Goal: Information Seeking & Learning: Learn about a topic

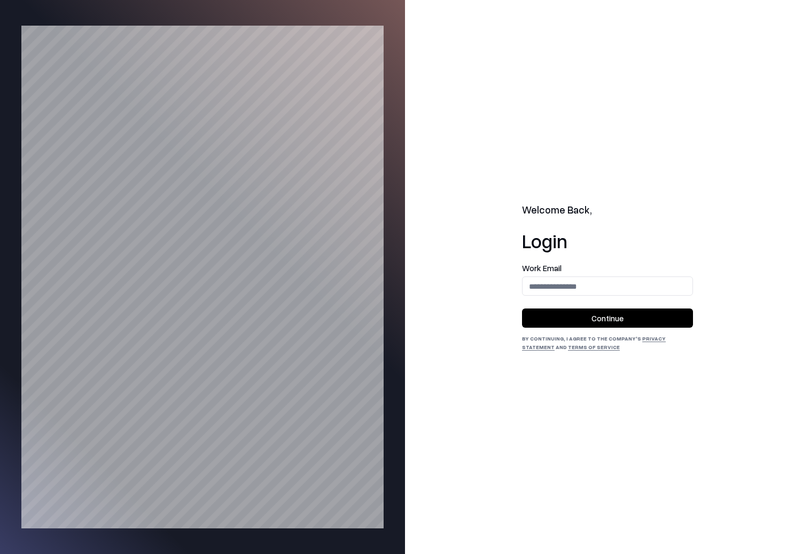
click at [589, 289] on input "email" at bounding box center [607, 287] width 170 height 20
type input "**********"
click at [617, 292] on input "email" at bounding box center [607, 287] width 170 height 20
type input "**********"
click at [618, 319] on button "Continue" at bounding box center [607, 318] width 171 height 19
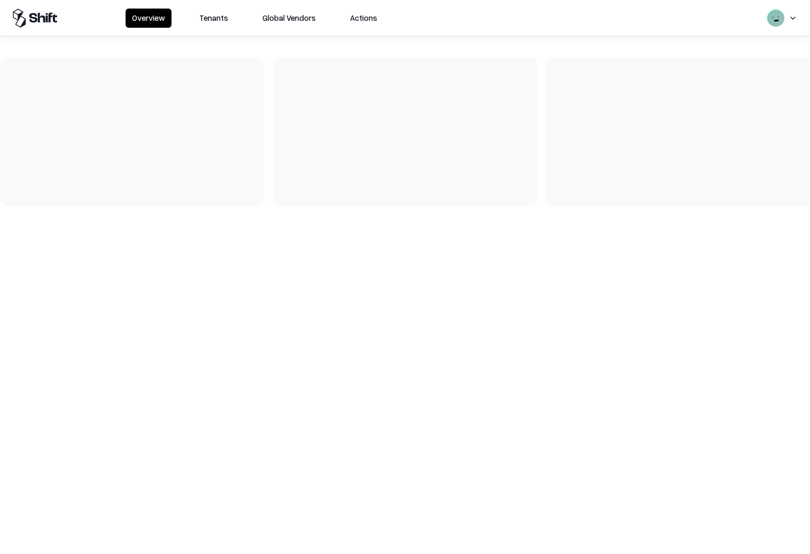
click at [218, 17] on button "Tenants" at bounding box center [214, 18] width 42 height 19
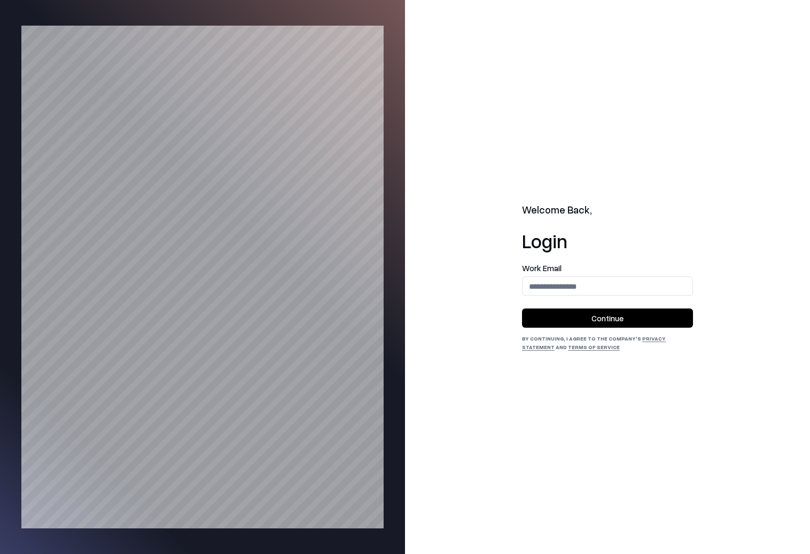
click at [551, 294] on input "email" at bounding box center [607, 287] width 170 height 20
type input "**********"
click at [566, 314] on button "Continue" at bounding box center [607, 318] width 171 height 19
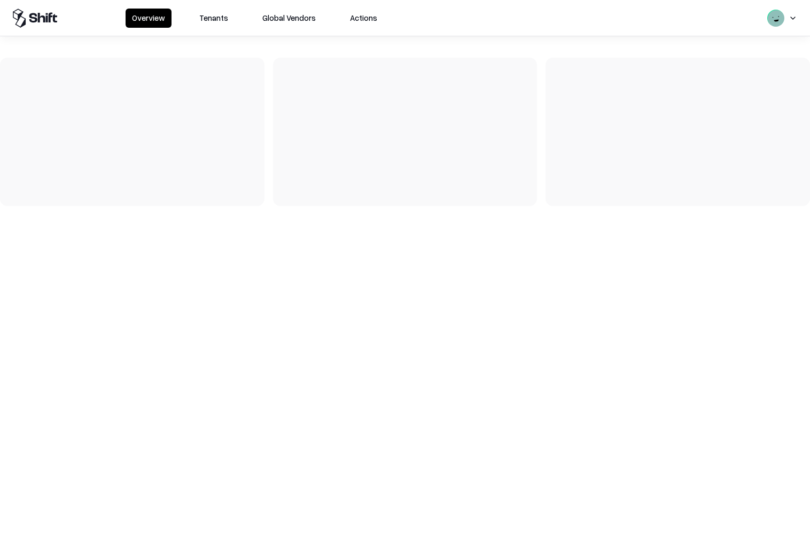
click at [207, 18] on button "Tenants" at bounding box center [214, 18] width 42 height 19
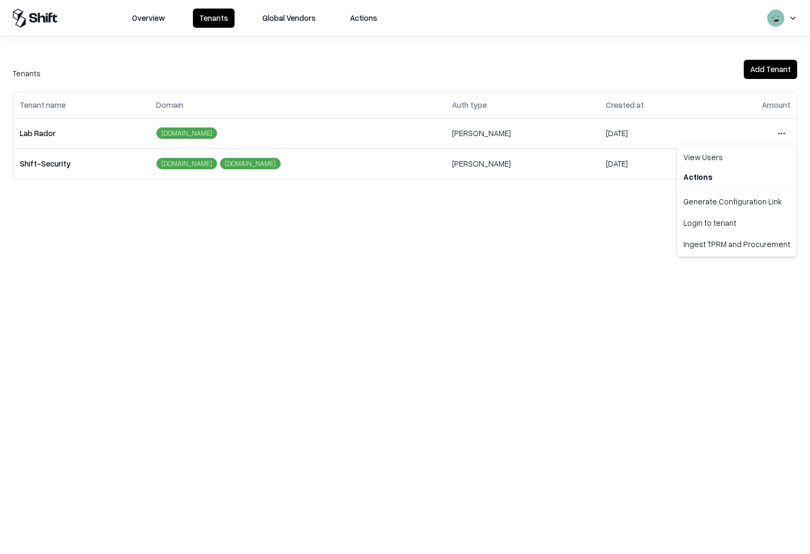
click at [777, 134] on html "Overview Tenants Global Vendors Actions Tenants Add Tenant Tenant name Domain A…" at bounding box center [405, 277] width 810 height 554
click at [697, 226] on div "Login to tenant" at bounding box center [736, 222] width 115 height 21
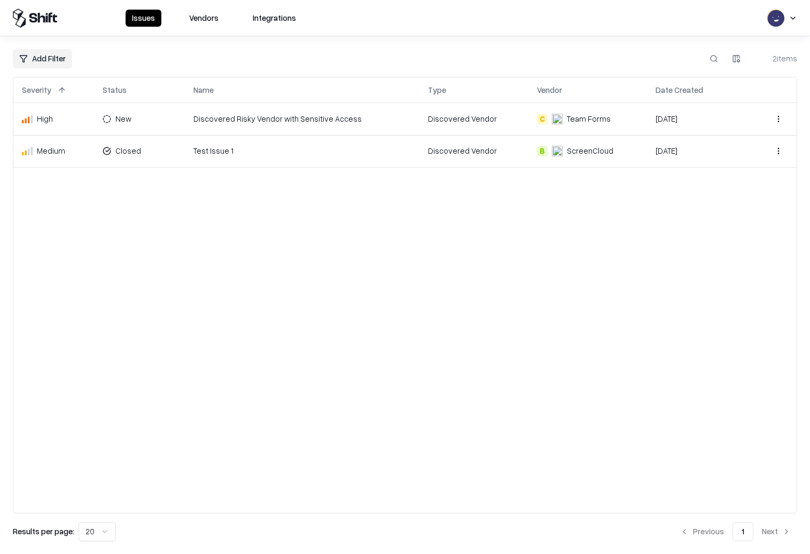
click at [569, 118] on div "Team Forms" at bounding box center [589, 118] width 44 height 11
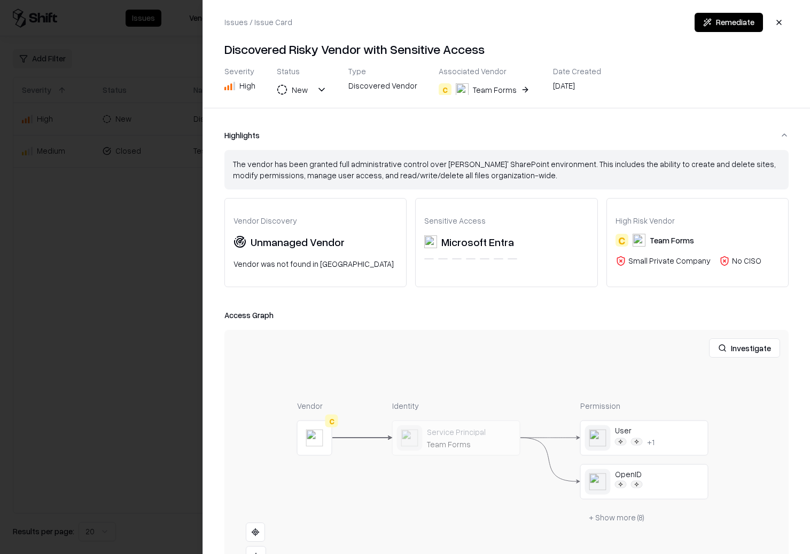
click at [496, 91] on div "Team Forms" at bounding box center [495, 89] width 44 height 11
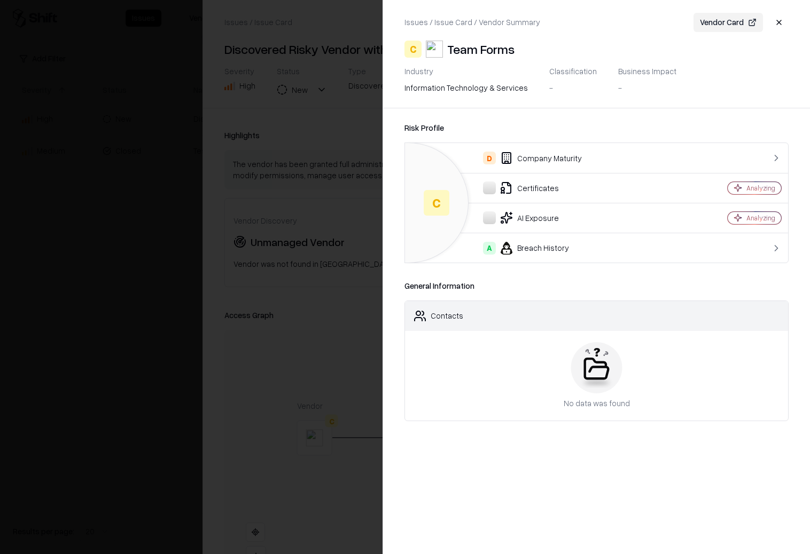
click at [733, 21] on button "Vendor Card" at bounding box center [727, 22] width 69 height 19
click at [330, 190] on div at bounding box center [405, 277] width 810 height 554
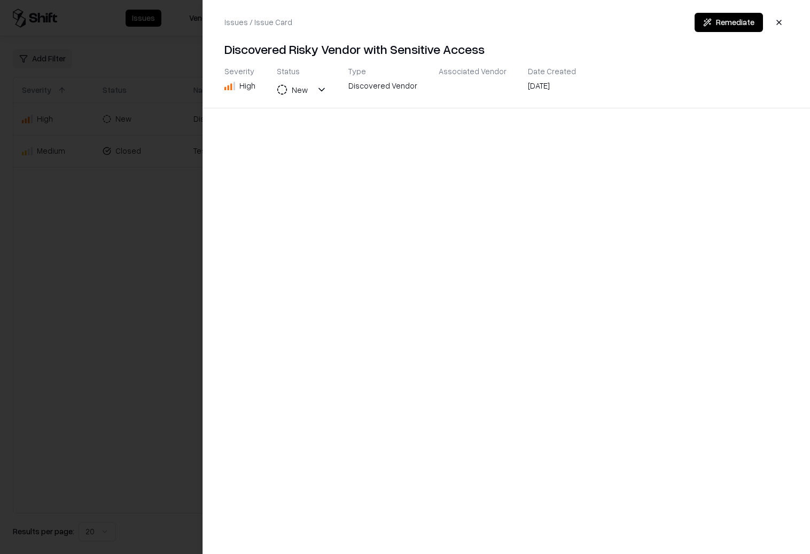
click at [174, 247] on div at bounding box center [405, 277] width 810 height 554
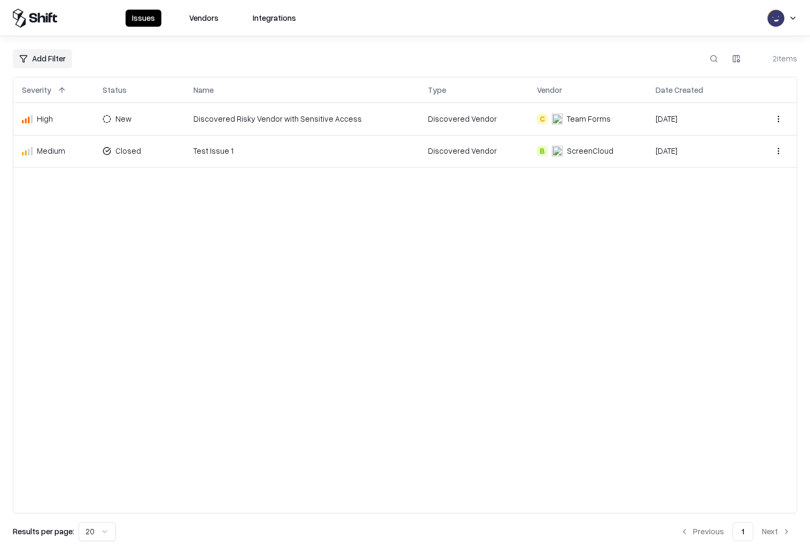
click at [0, 0] on icon "Team Forms" at bounding box center [0, 0] width 0 height 0
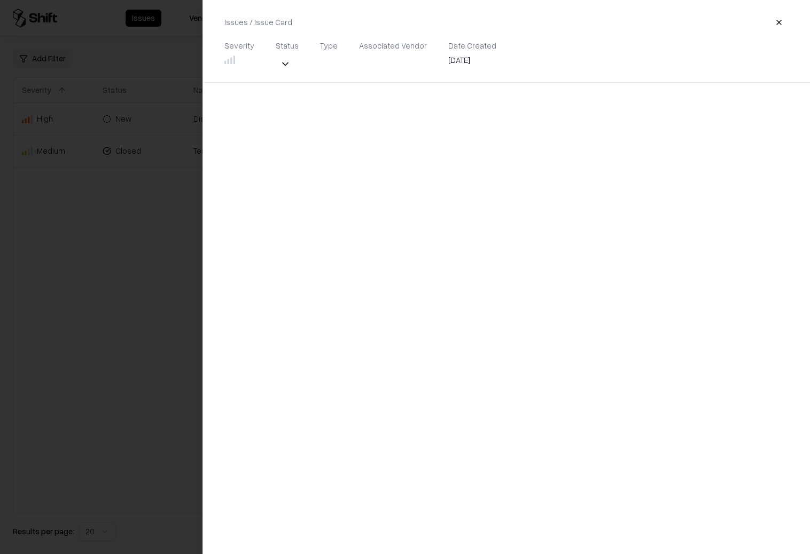
click at [778, 25] on button "button" at bounding box center [778, 22] width 19 height 19
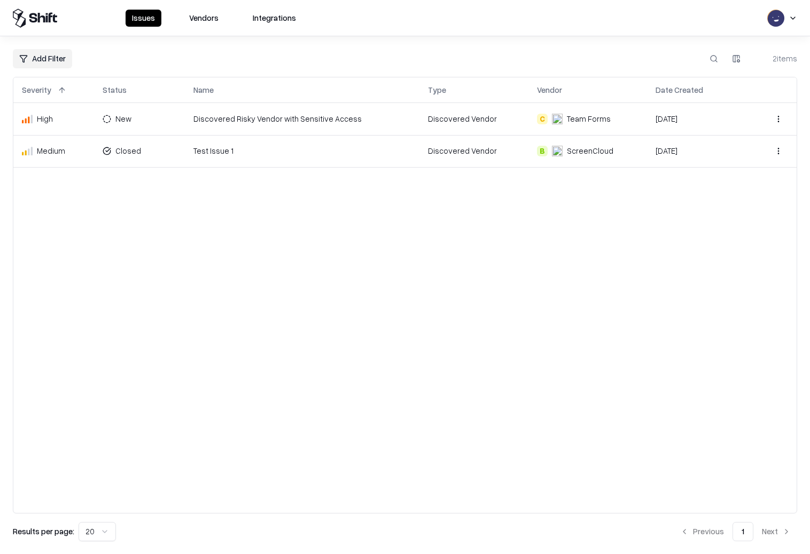
click at [557, 149] on object "ScreenCloud" at bounding box center [557, 151] width 11 height 11
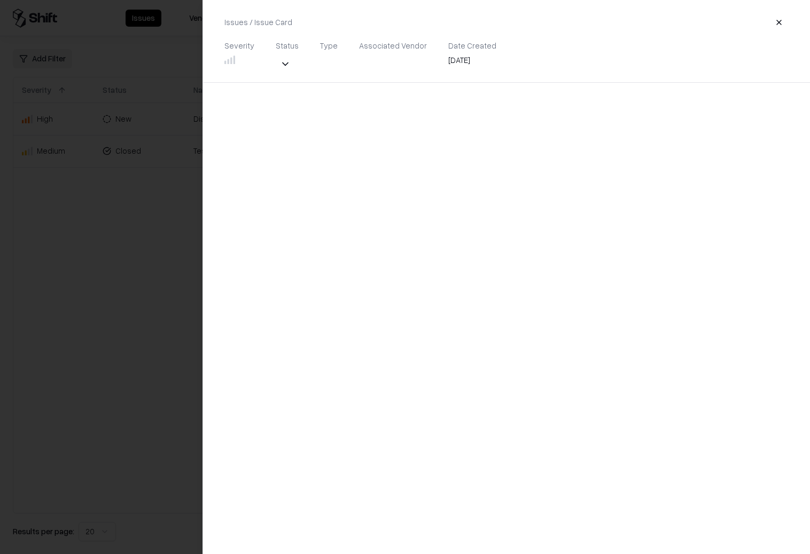
click at [154, 143] on div at bounding box center [405, 277] width 810 height 554
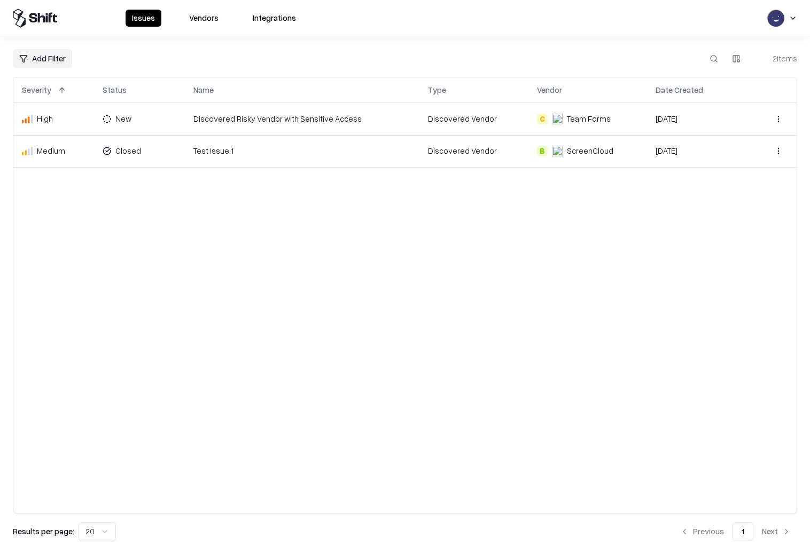
click at [543, 119] on div "C" at bounding box center [542, 119] width 11 height 11
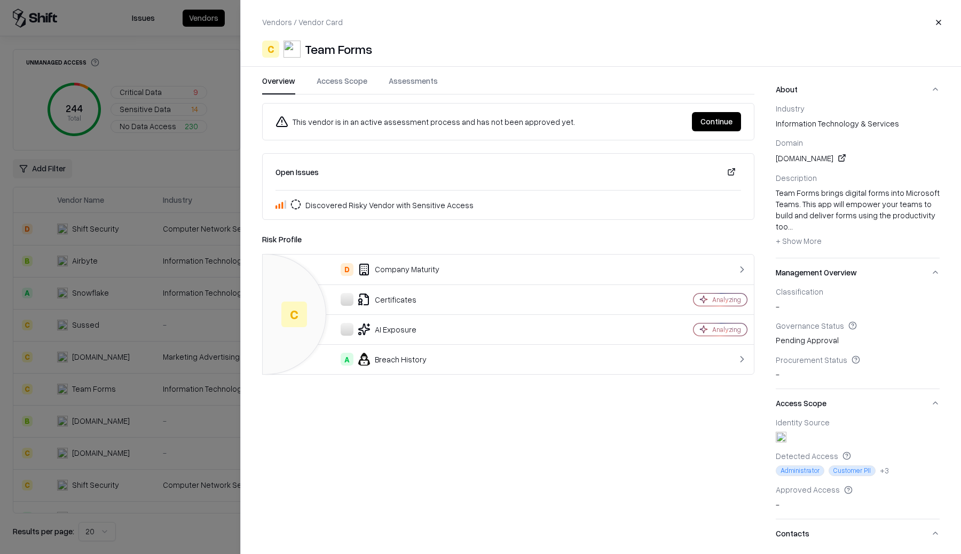
click at [73, 153] on div at bounding box center [480, 277] width 961 height 554
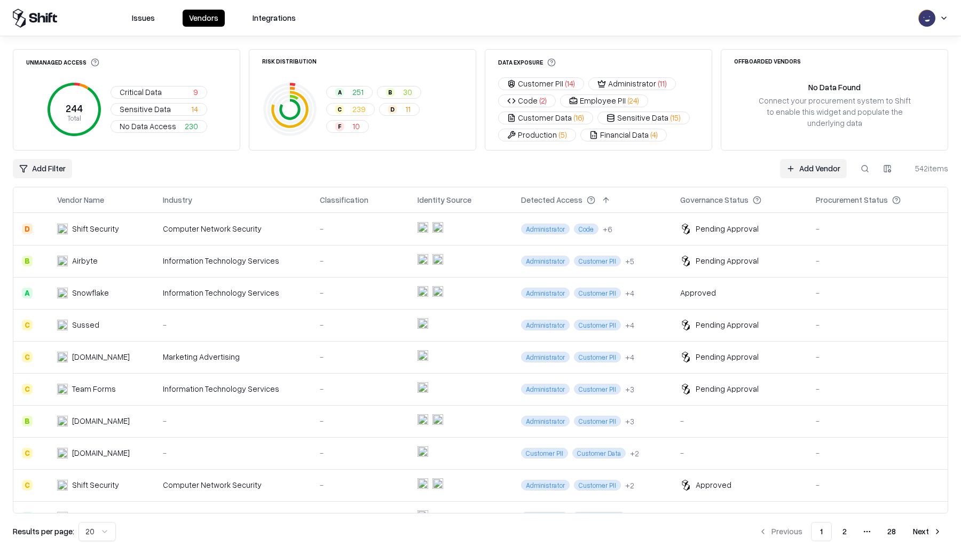
click at [820, 171] on link "Add Vendor" at bounding box center [813, 168] width 67 height 19
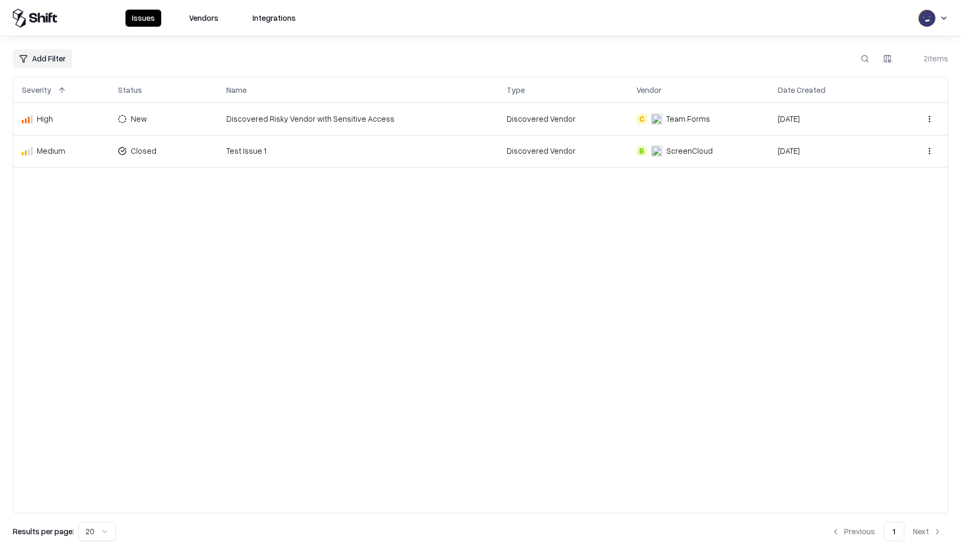
click at [205, 17] on button "Vendors" at bounding box center [204, 18] width 42 height 17
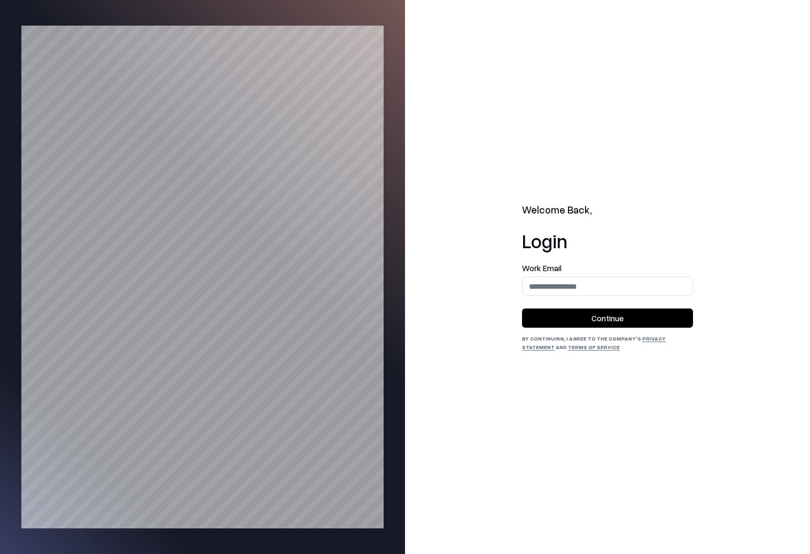
click at [554, 288] on input "email" at bounding box center [607, 287] width 170 height 20
type input "**********"
click at [585, 318] on button "Continue" at bounding box center [607, 318] width 171 height 19
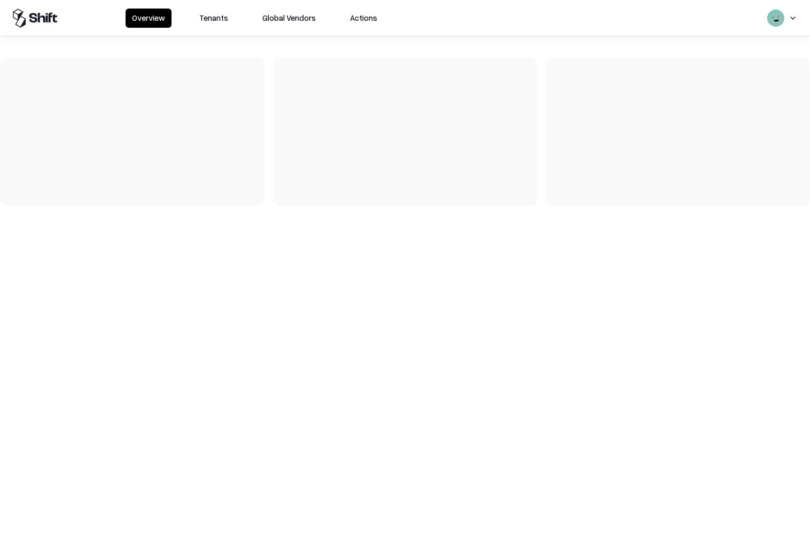
click at [208, 19] on button "Tenants" at bounding box center [214, 18] width 42 height 19
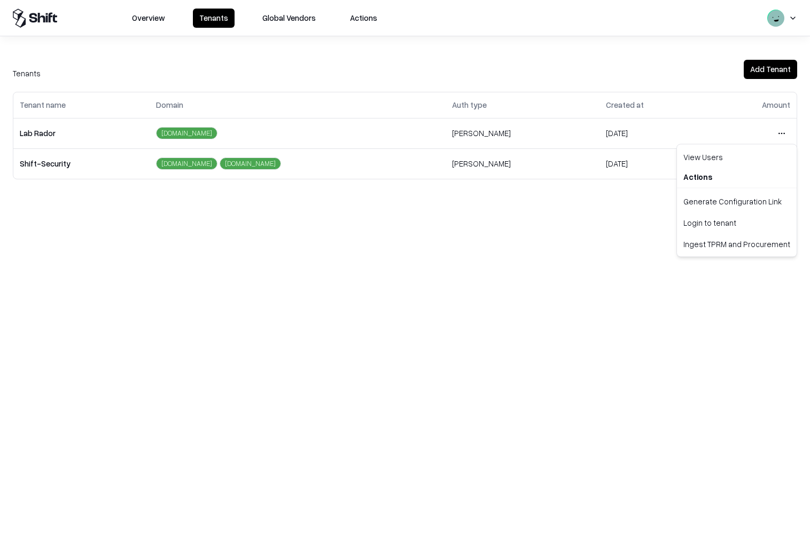
click at [778, 131] on html "Overview Tenants Global Vendors Actions Tenants Add Tenant Tenant name Domain A…" at bounding box center [405, 277] width 810 height 554
click at [709, 226] on div "Login to tenant" at bounding box center [736, 222] width 115 height 21
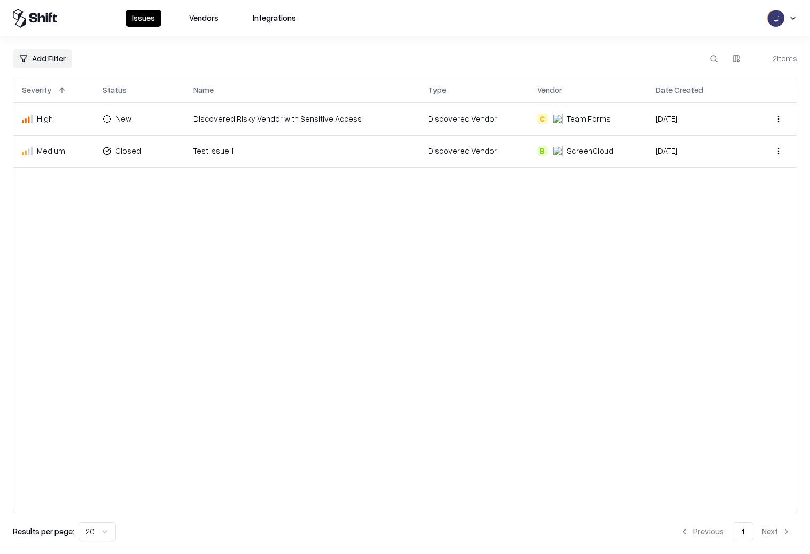
click at [580, 118] on div "Team Forms" at bounding box center [589, 118] width 44 height 11
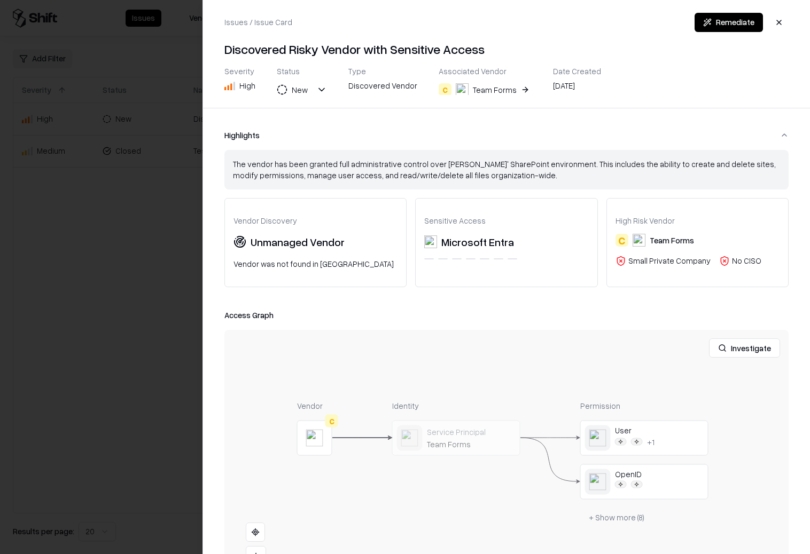
click at [725, 22] on button "Remediate" at bounding box center [728, 22] width 68 height 19
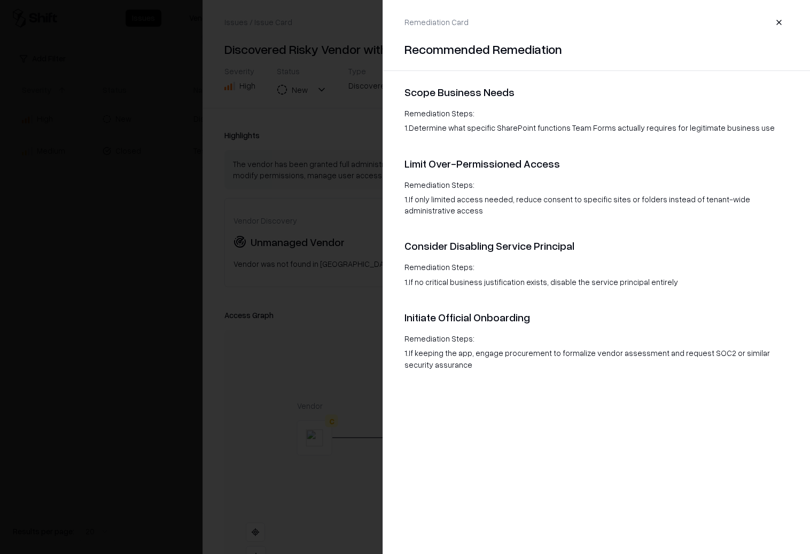
click at [779, 21] on button "button" at bounding box center [778, 22] width 19 height 19
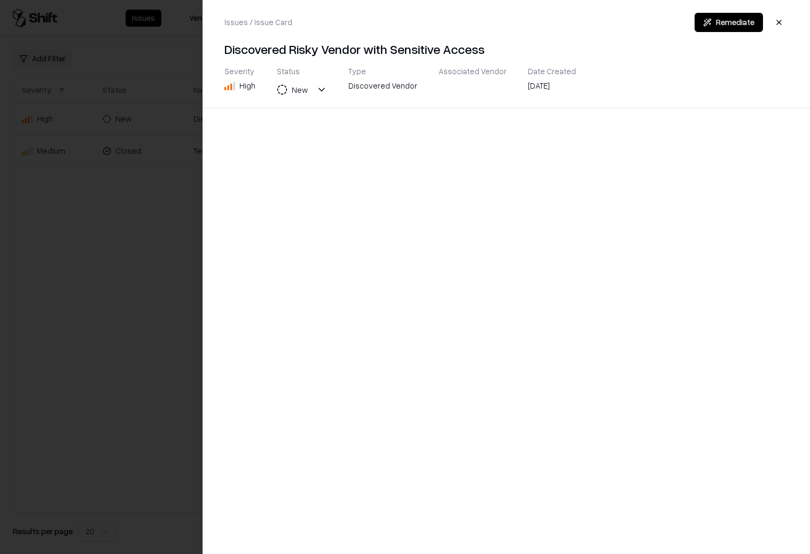
click at [128, 217] on div at bounding box center [405, 277] width 810 height 554
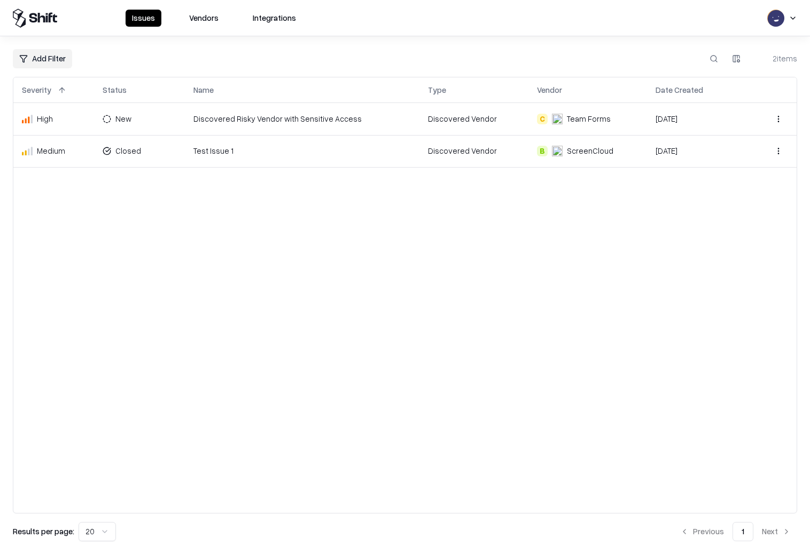
click at [777, 118] on html "Issues Vendors Integrations Add Filter 2 items Severity Status Name Type Vendor…" at bounding box center [405, 277] width 810 height 554
click at [647, 221] on html "Issues Vendors Integrations Add Filter 2 items Severity Status Name Type Vendor…" at bounding box center [405, 277] width 810 height 554
click at [780, 119] on html "Issues Vendors Integrations Add Filter 2 items Severity Status Name Type Vendor…" at bounding box center [405, 277] width 810 height 554
click at [675, 208] on html "Issues Vendors Integrations Add Filter 2 items Severity Status Name Type Vendor…" at bounding box center [405, 277] width 810 height 554
click at [590, 118] on div "Team Forms" at bounding box center [589, 118] width 44 height 11
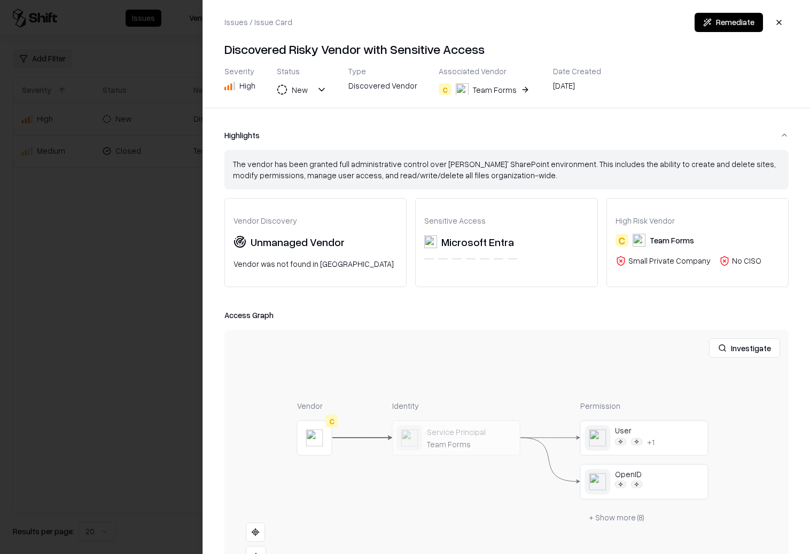
click at [186, 261] on div at bounding box center [405, 277] width 810 height 554
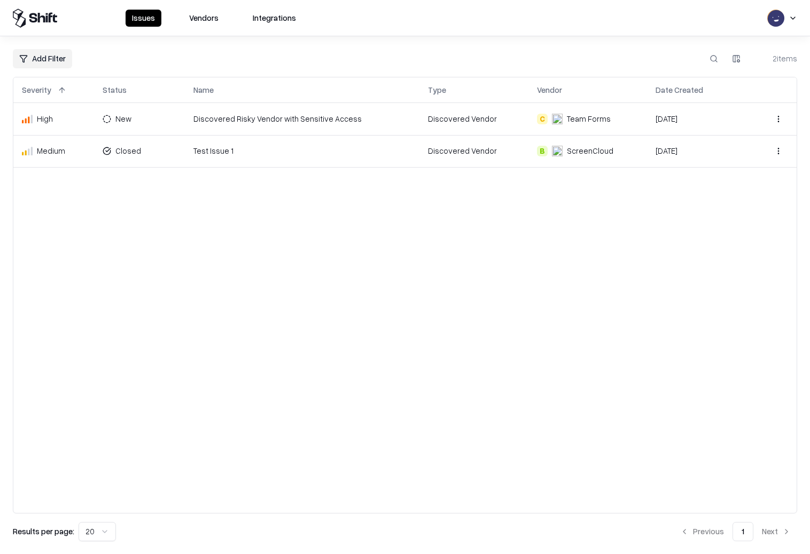
click at [465, 118] on td "Discovered Vendor" at bounding box center [473, 119] width 109 height 32
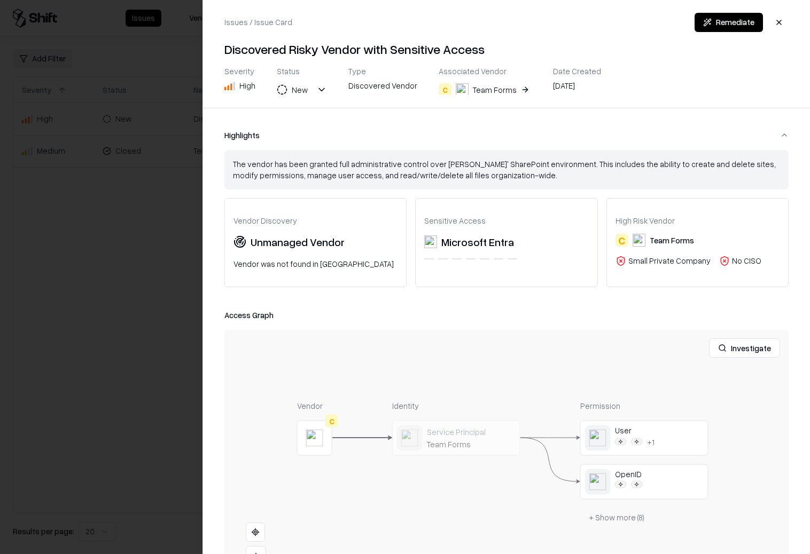
click at [184, 215] on div at bounding box center [405, 277] width 810 height 554
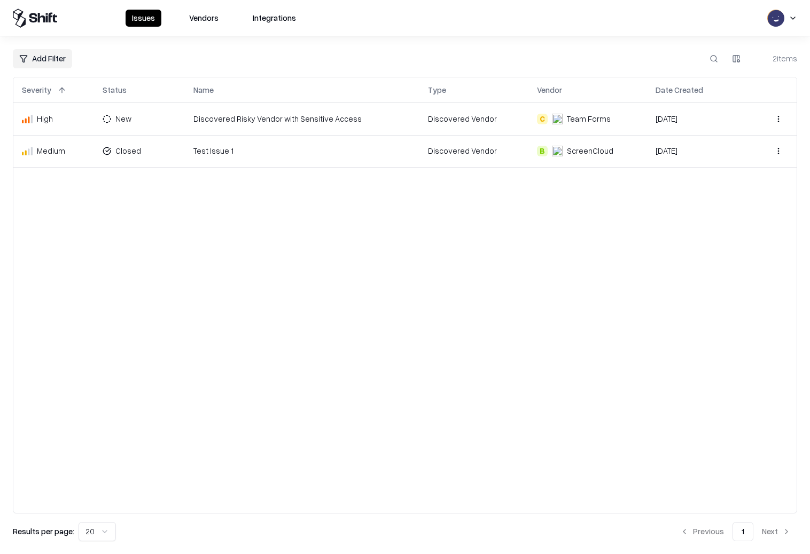
click at [560, 150] on div "ScreenCloud" at bounding box center [582, 150] width 61 height 11
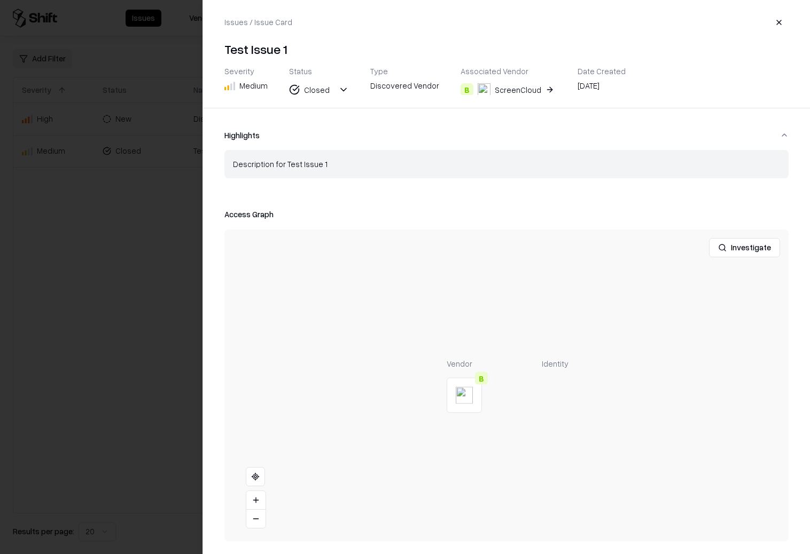
click at [497, 89] on div "ScreenCloud" at bounding box center [518, 89] width 46 height 11
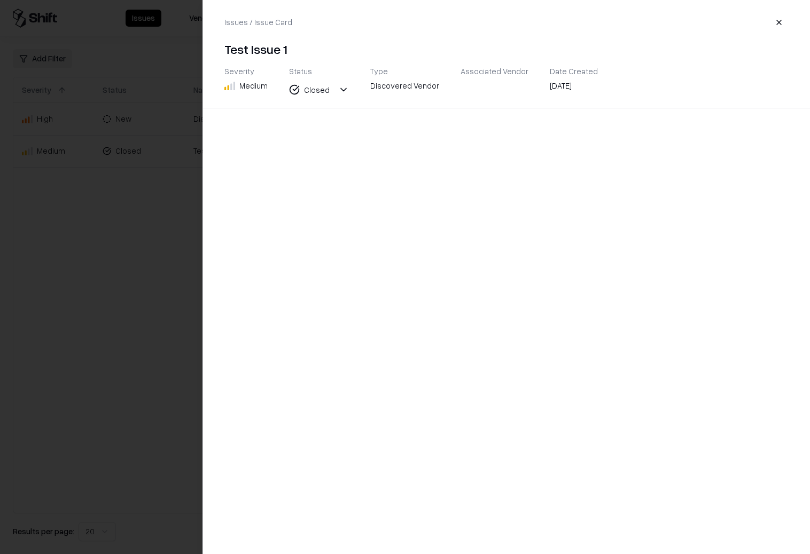
click at [113, 288] on div at bounding box center [405, 277] width 810 height 554
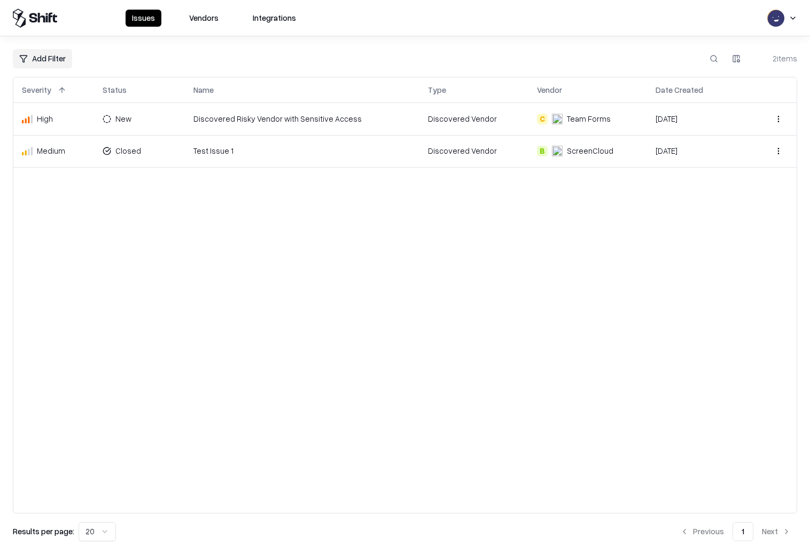
click at [583, 149] on div "ScreenCloud" at bounding box center [590, 150] width 46 height 11
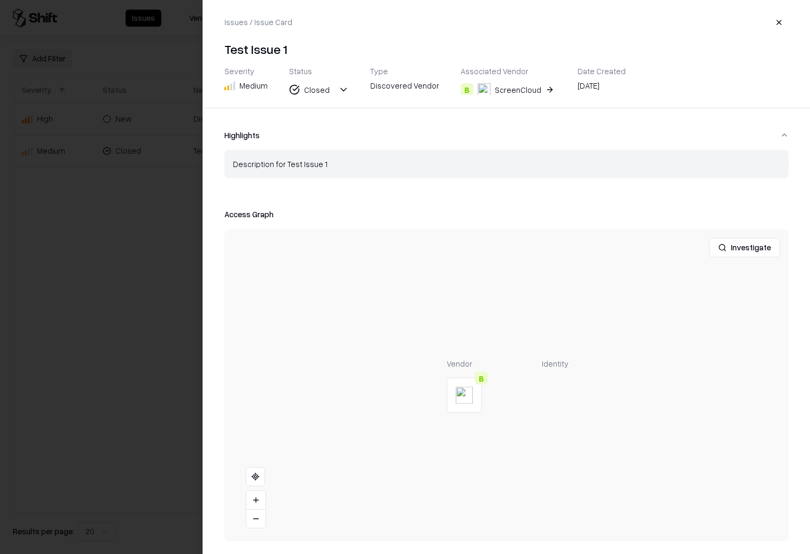
click at [485, 71] on div "Associated Vendor" at bounding box center [508, 71] width 96 height 10
copy div "Associated Vendor"
click at [156, 195] on div at bounding box center [405, 277] width 810 height 554
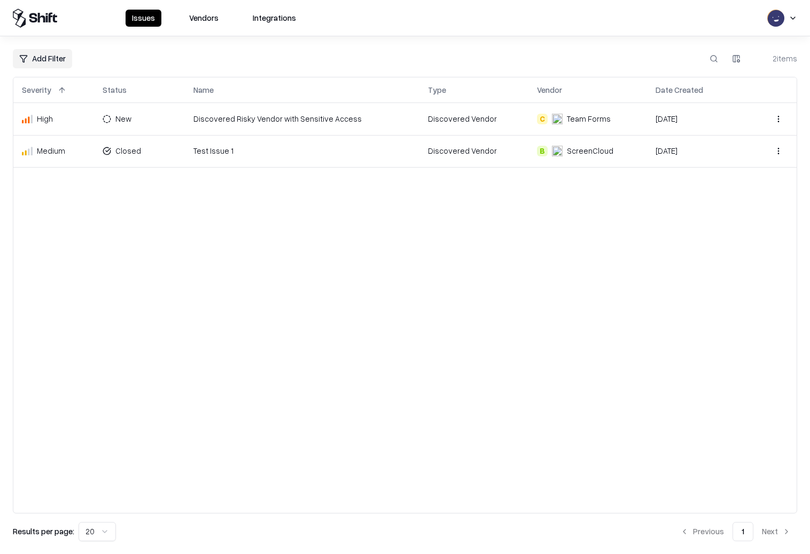
click at [543, 118] on div "C" at bounding box center [542, 119] width 11 height 11
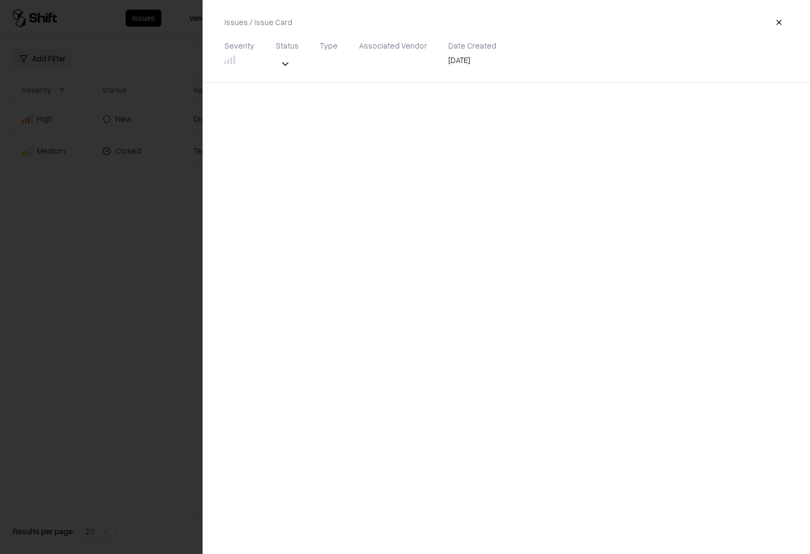
click at [147, 105] on div at bounding box center [405, 277] width 810 height 554
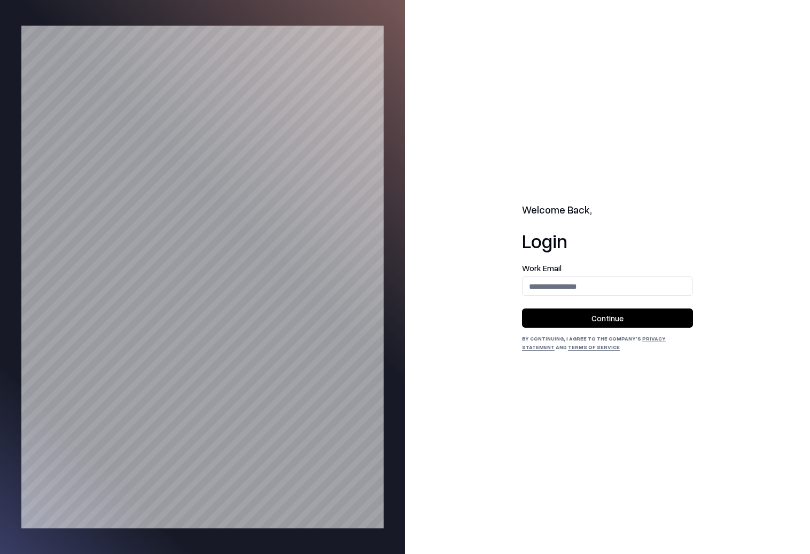
click at [567, 286] on input "email" at bounding box center [607, 287] width 170 height 20
type input "**********"
click at [593, 315] on button "Continue" at bounding box center [607, 318] width 171 height 19
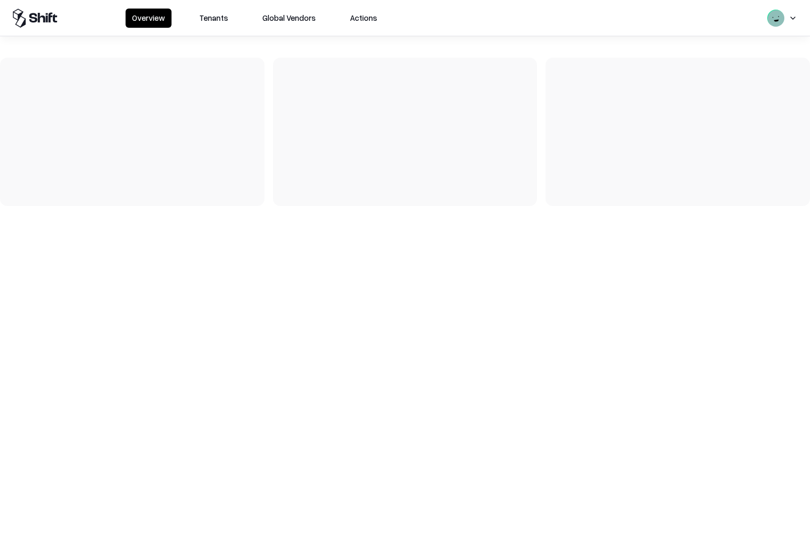
click at [295, 19] on button "Global Vendors" at bounding box center [289, 18] width 66 height 19
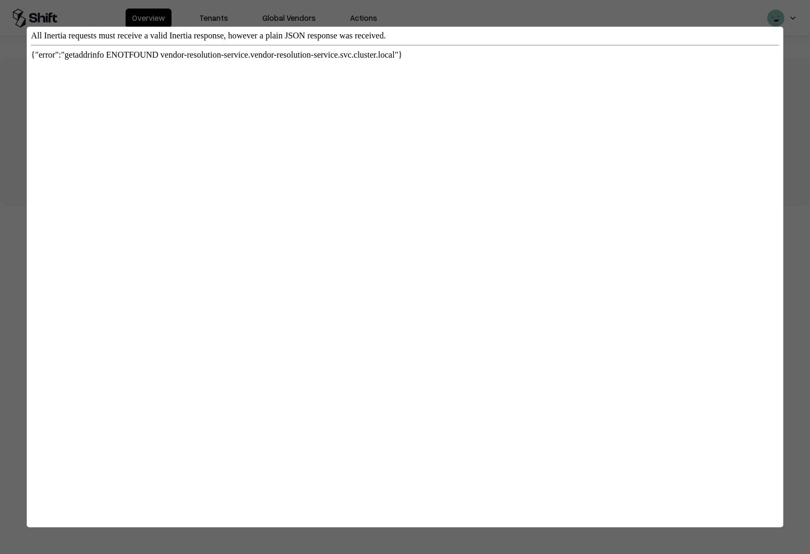
click at [268, 10] on div at bounding box center [405, 277] width 810 height 554
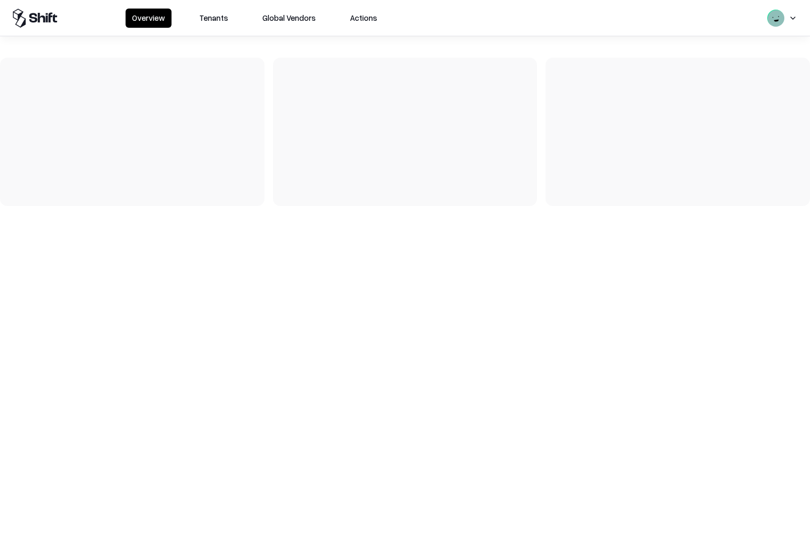
click at [210, 19] on button "Tenants" at bounding box center [214, 18] width 42 height 19
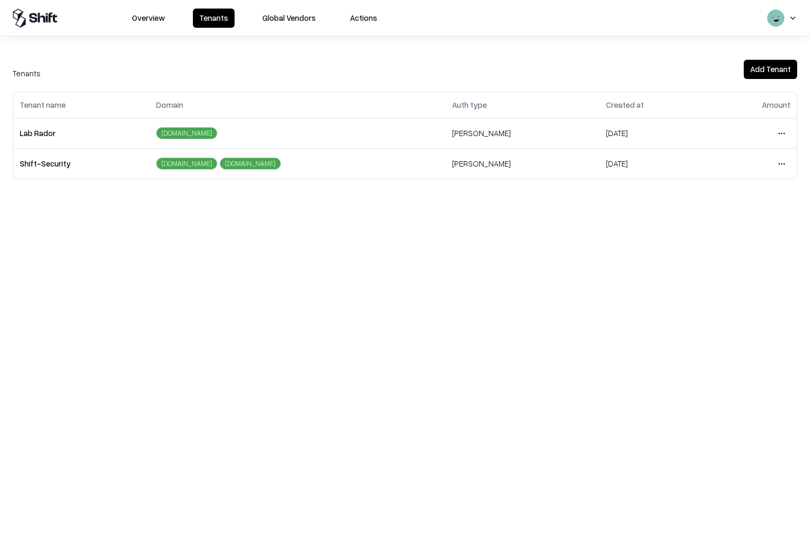
click at [779, 131] on html "Overview Tenants Global Vendors Actions Tenants Add Tenant Tenant name Domain A…" at bounding box center [405, 277] width 810 height 554
click at [697, 224] on div "Login to tenant" at bounding box center [736, 222] width 115 height 21
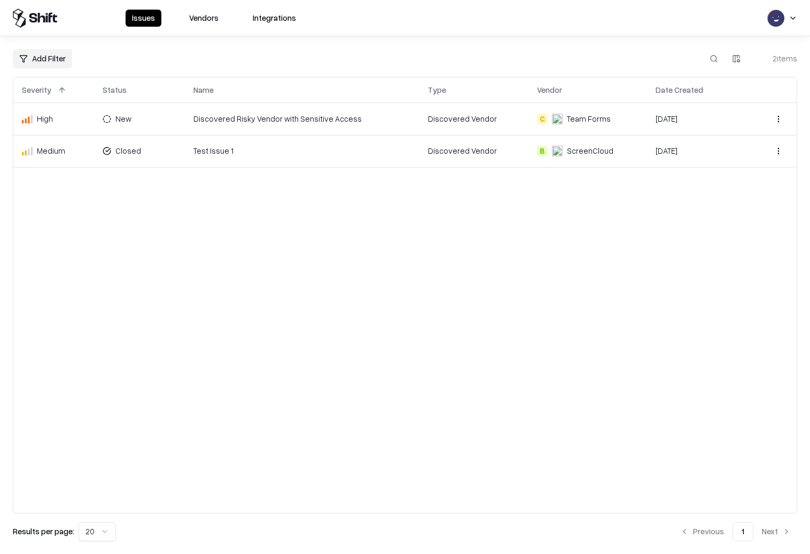
click at [575, 150] on div "ScreenCloud" at bounding box center [590, 150] width 46 height 11
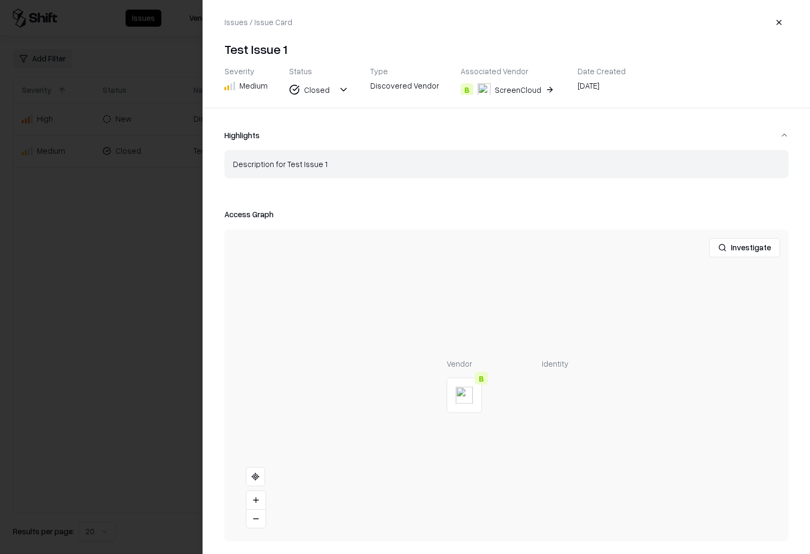
click at [500, 89] on div "ScreenCloud" at bounding box center [518, 89] width 46 height 11
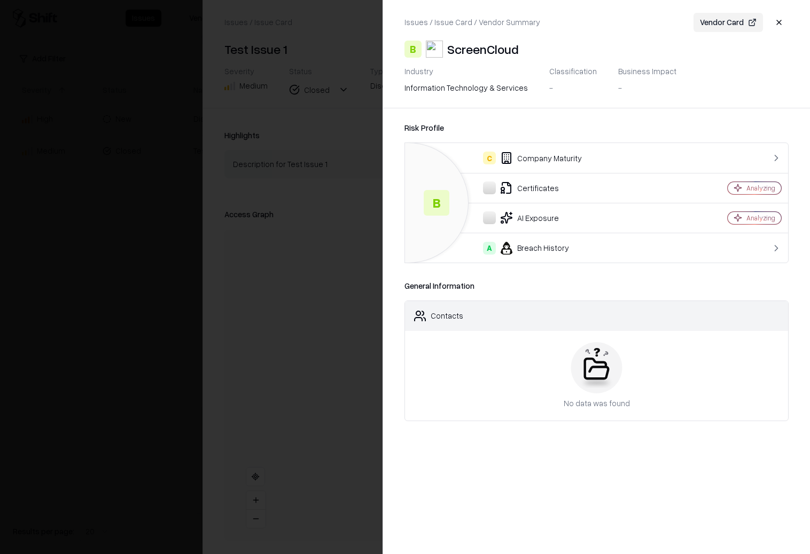
click at [711, 22] on button "Vendor Card" at bounding box center [727, 22] width 69 height 19
click at [321, 105] on div at bounding box center [405, 277] width 810 height 554
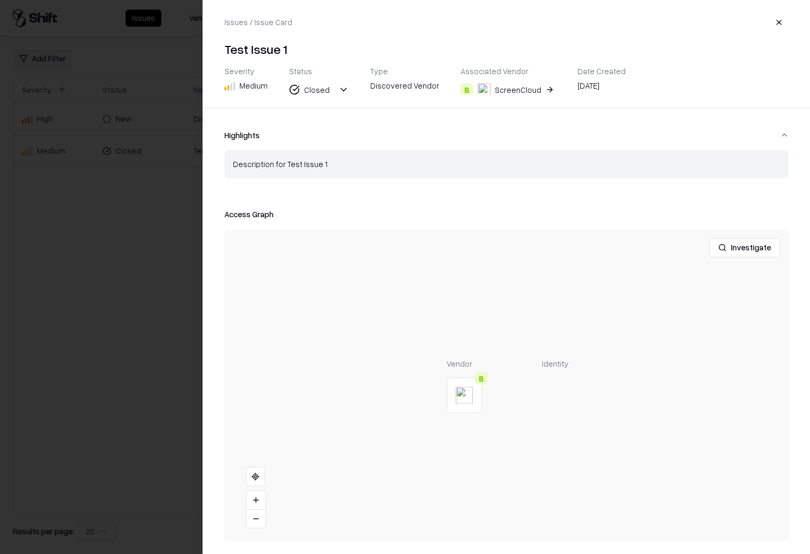
click at [155, 166] on div at bounding box center [405, 277] width 810 height 554
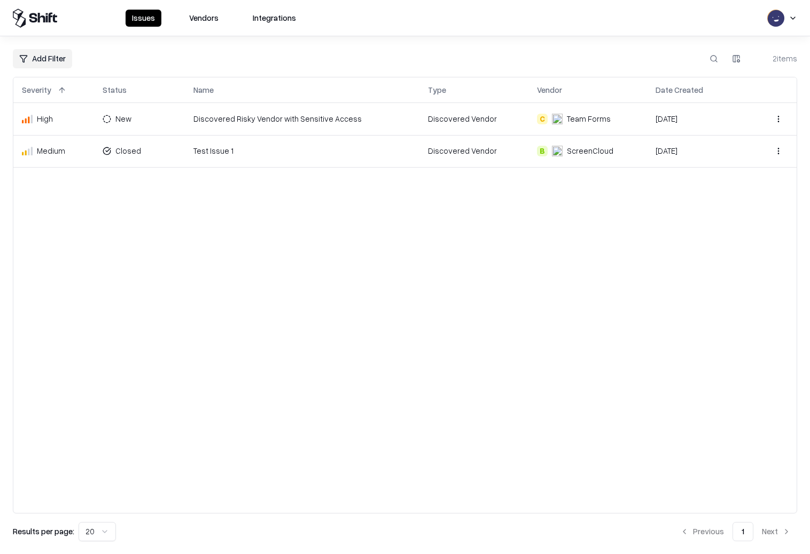
click at [553, 151] on object "ScreenCloud" at bounding box center [557, 151] width 11 height 11
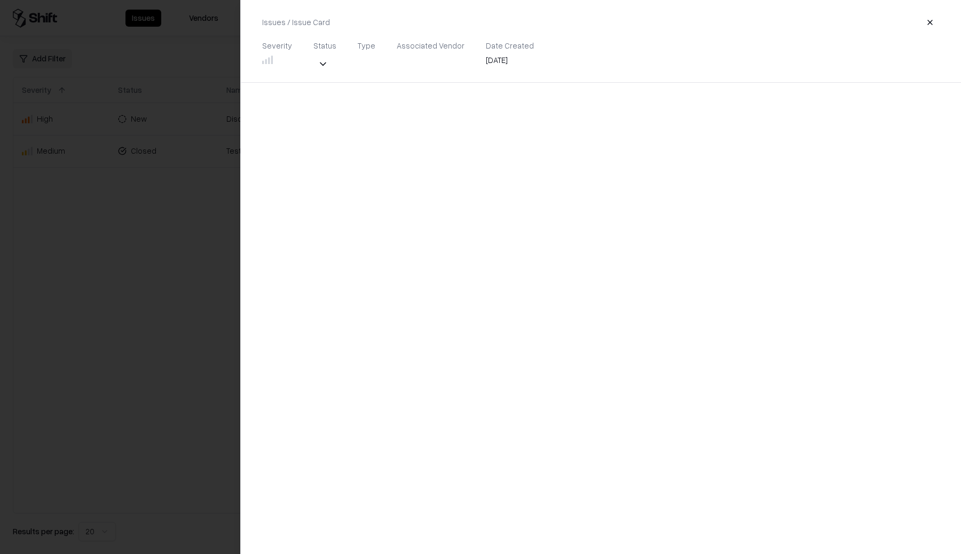
click at [199, 179] on div at bounding box center [480, 277] width 961 height 554
